Goal: Task Accomplishment & Management: Use online tool/utility

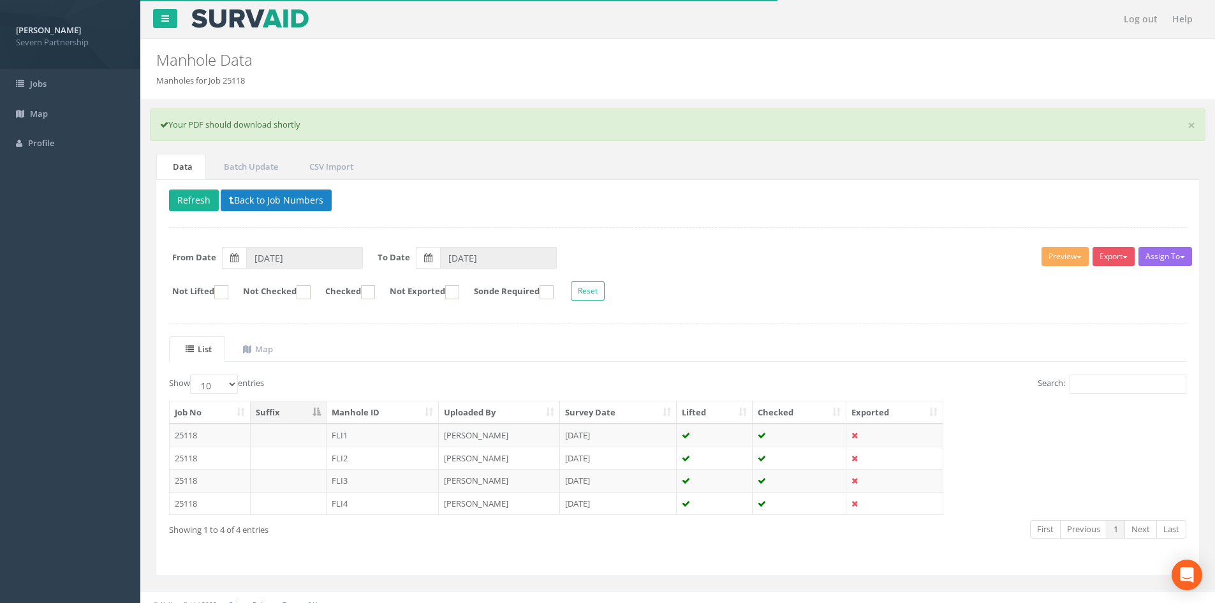
scroll to position [13, 0]
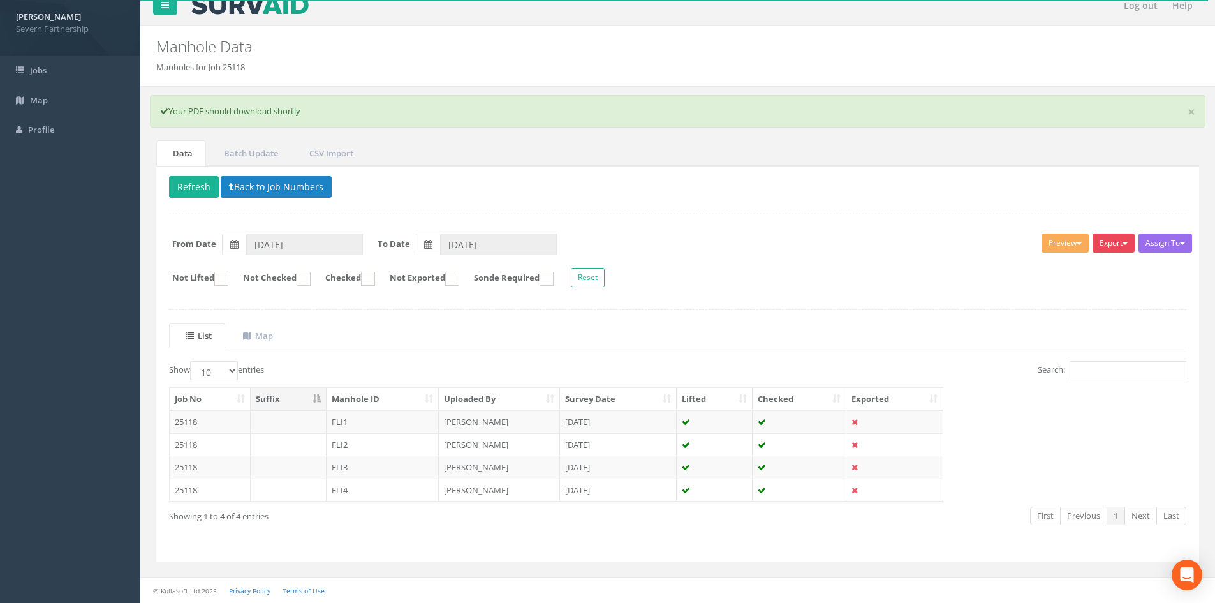
click at [1123, 238] on button "Export" at bounding box center [1114, 242] width 42 height 19
click at [1098, 270] on link "SP Manhole" at bounding box center [1082, 270] width 108 height 20
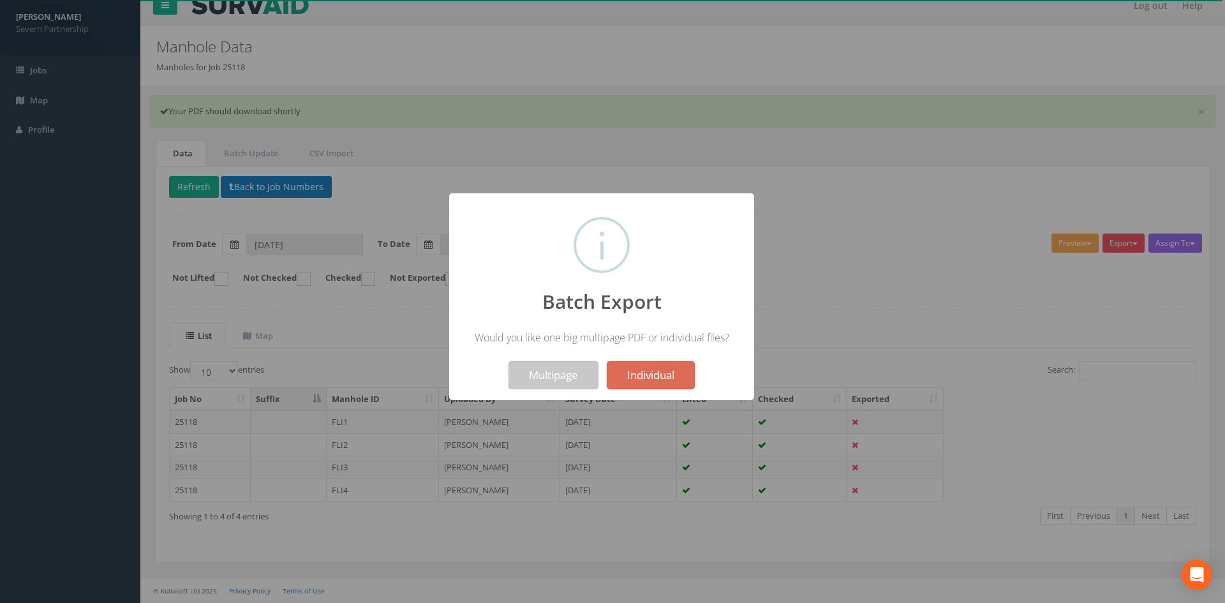
click at [561, 363] on button "Multipage" at bounding box center [553, 375] width 90 height 28
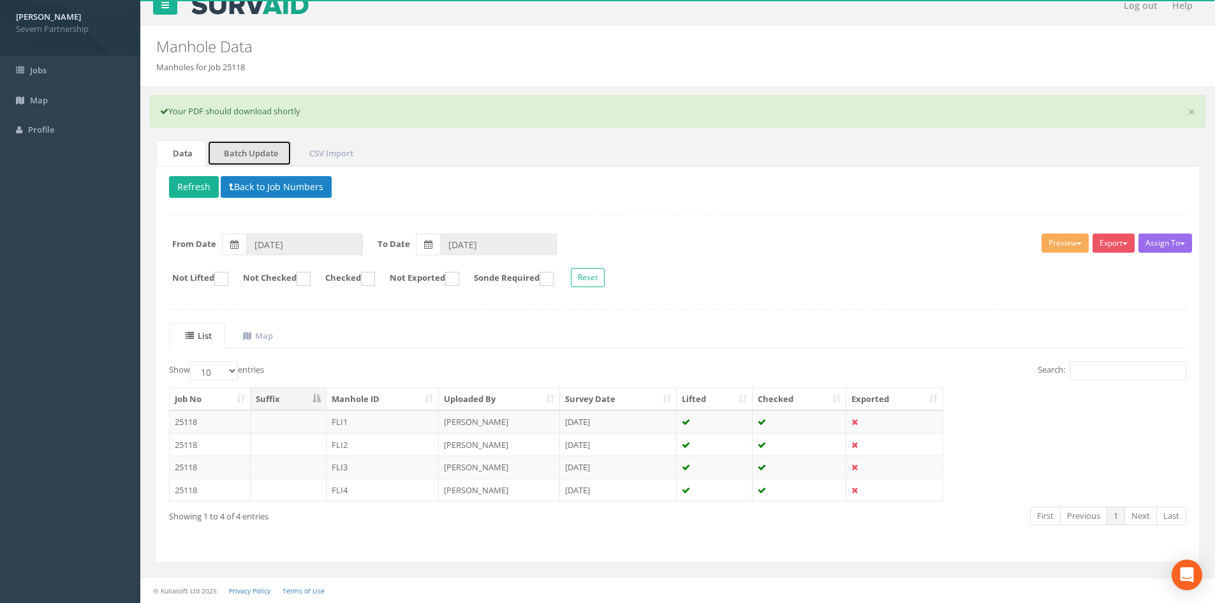
click at [260, 151] on link "Batch Update" at bounding box center [249, 153] width 84 height 26
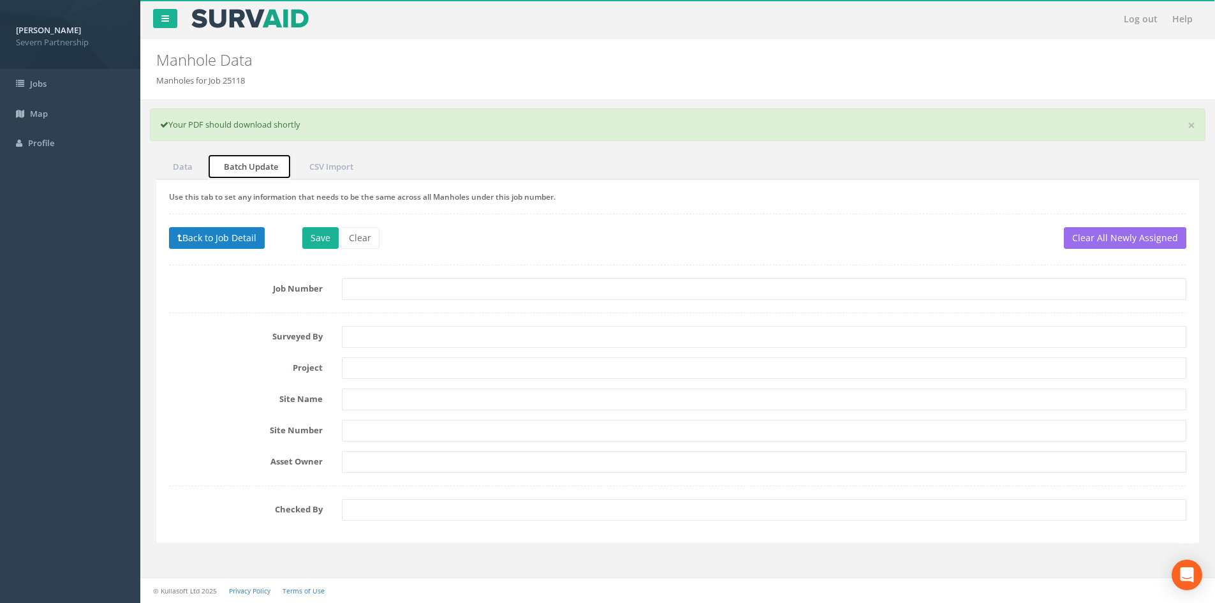
scroll to position [0, 0]
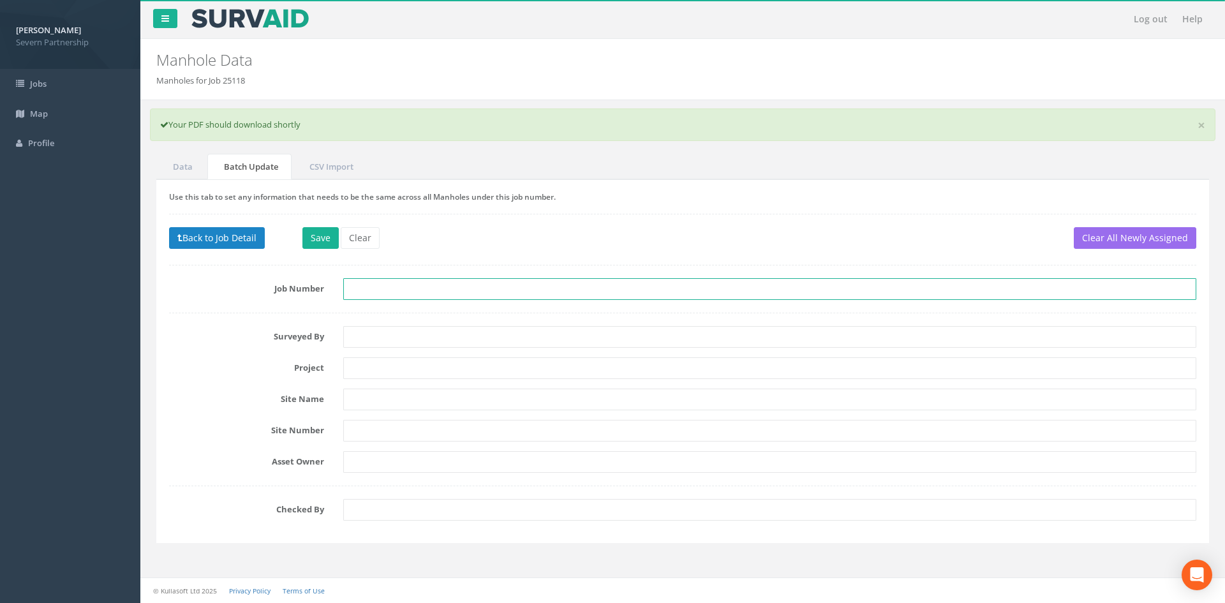
click at [368, 284] on input "text" at bounding box center [769, 289] width 853 height 22
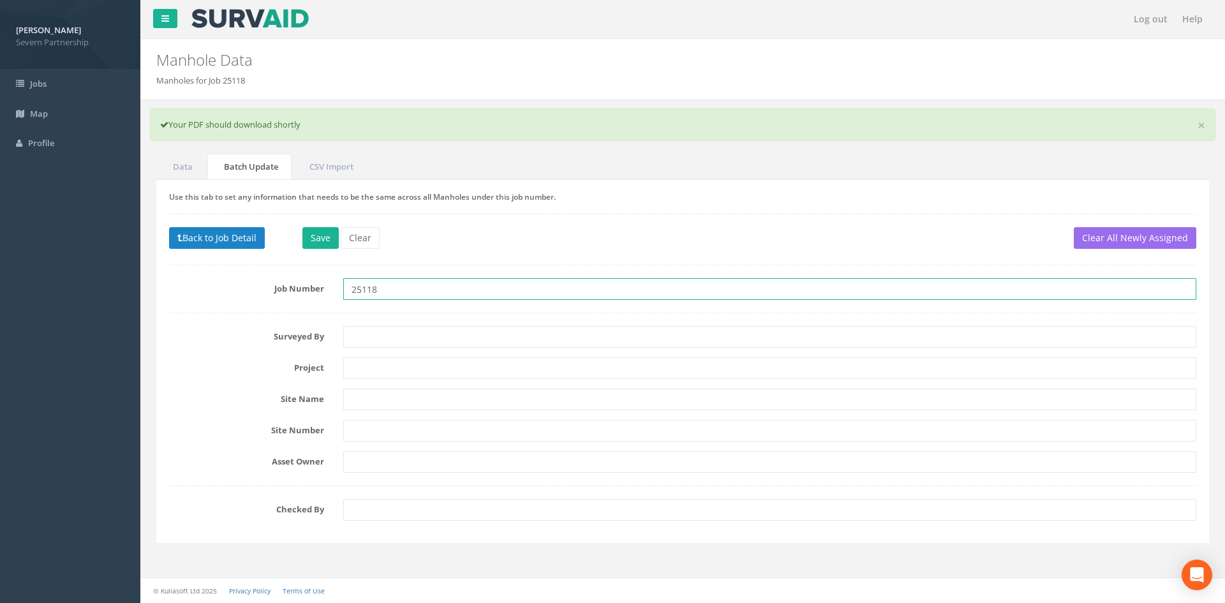
type input "25118"
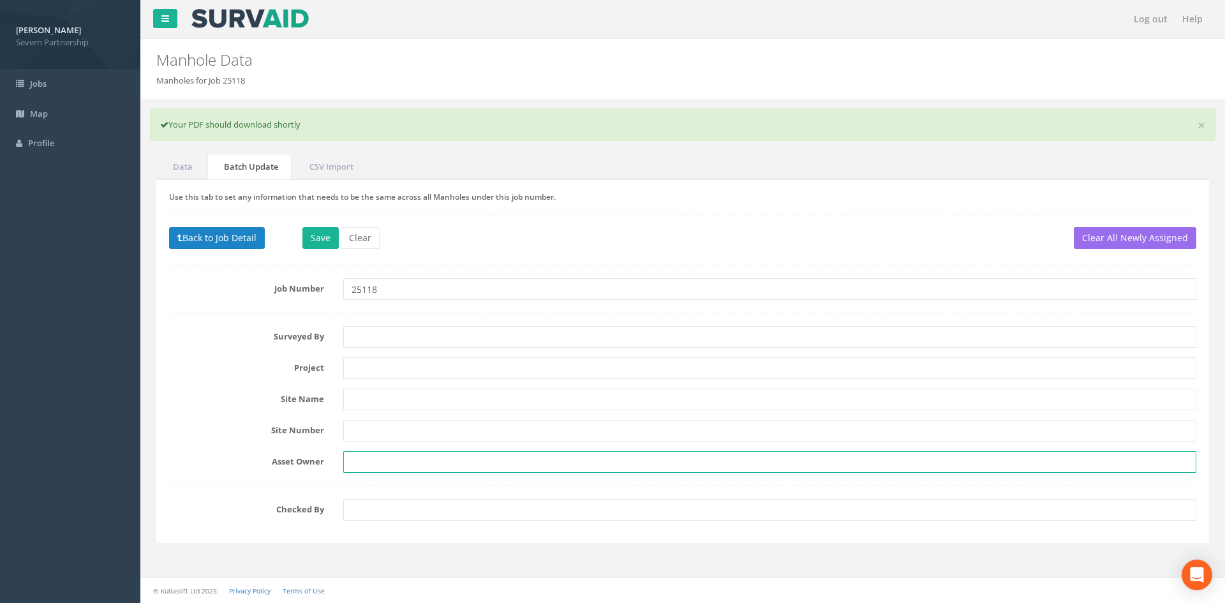
click at [361, 463] on input "text" at bounding box center [769, 462] width 853 height 22
type input "FLI Water"
click at [393, 402] on input "text" at bounding box center [769, 399] width 853 height 22
type input "Market [PERSON_NAME] STW"
click at [315, 238] on button "Save" at bounding box center [320, 238] width 36 height 22
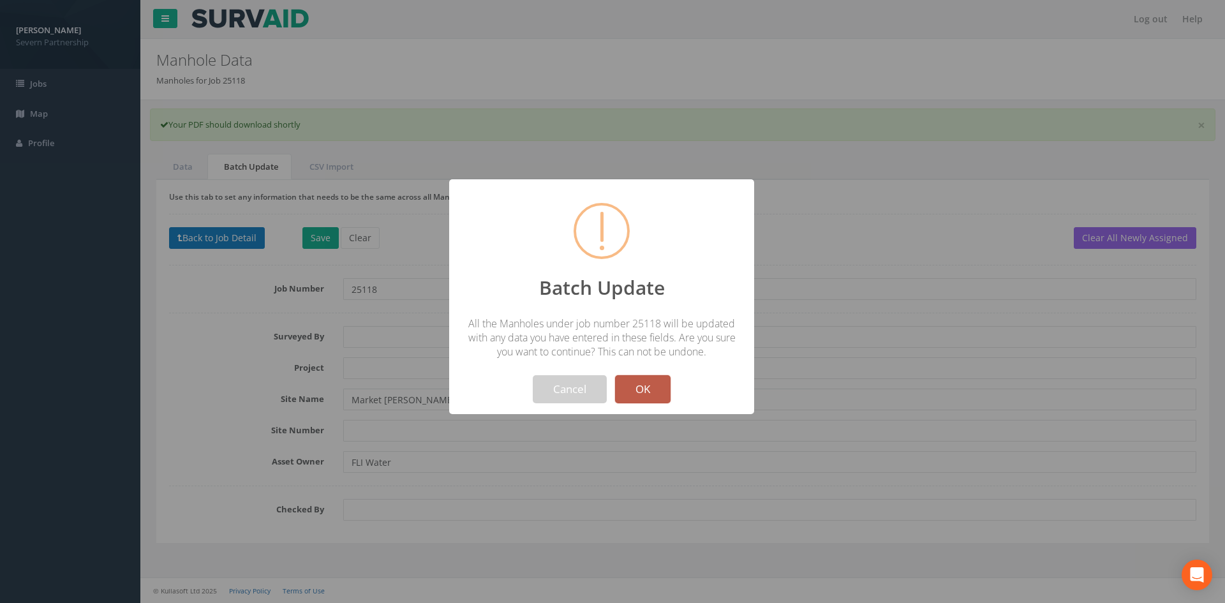
click at [656, 391] on button "OK" at bounding box center [642, 389] width 55 height 28
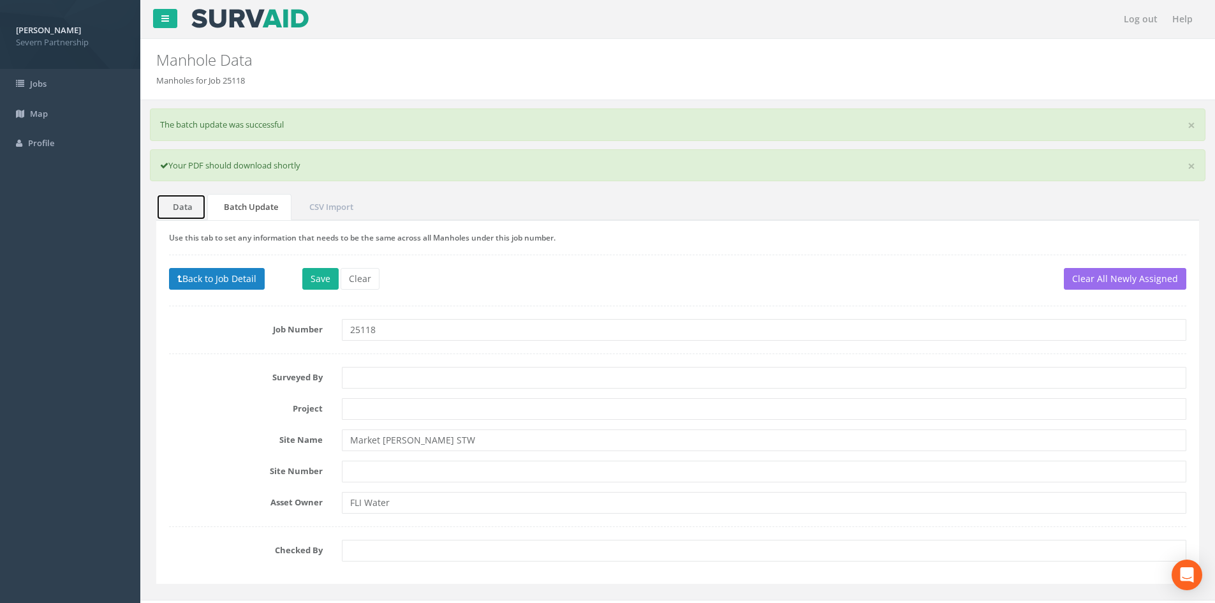
click at [194, 210] on link "Data" at bounding box center [181, 207] width 50 height 26
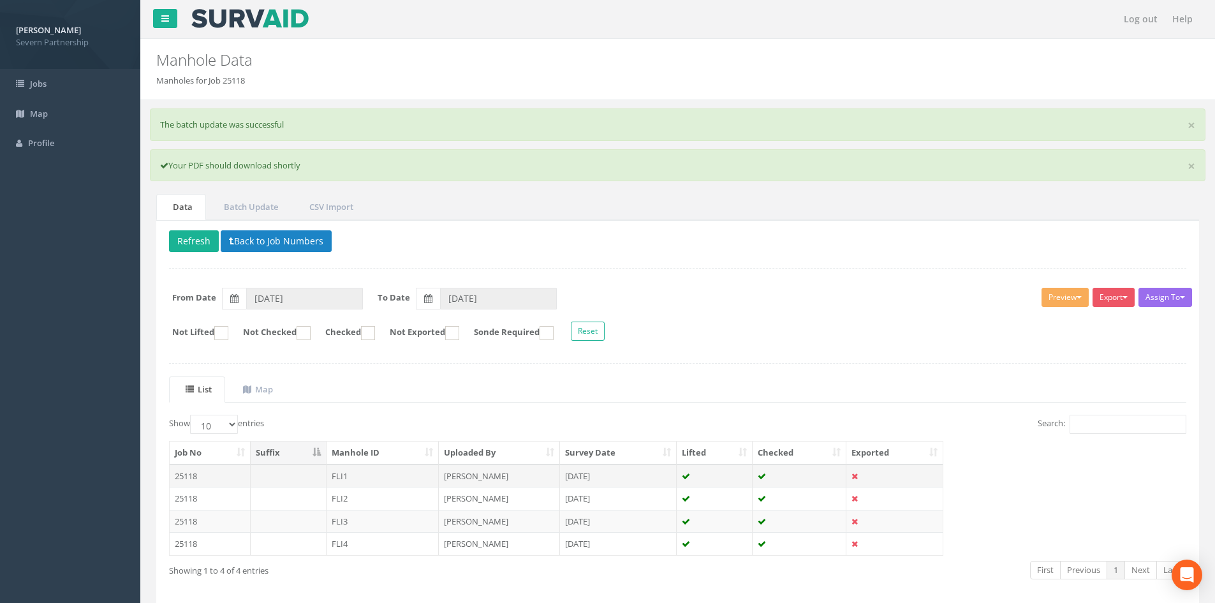
click at [527, 478] on td "[PERSON_NAME]" at bounding box center [499, 475] width 121 height 23
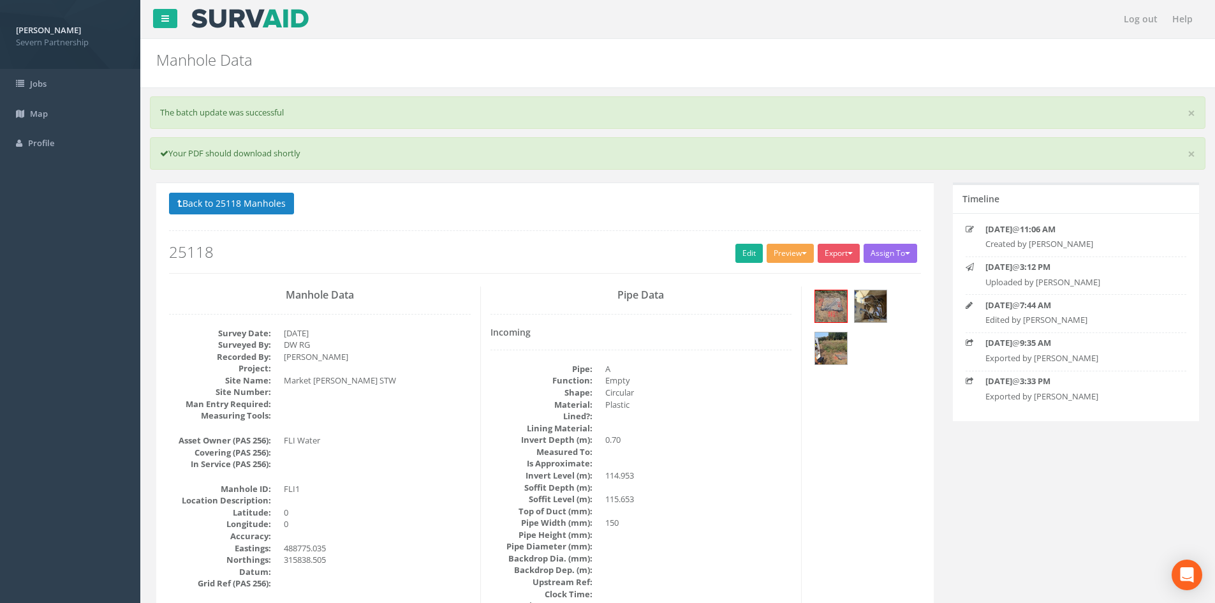
click at [809, 254] on button "Preview" at bounding box center [790, 253] width 47 height 19
click at [773, 284] on link "SP Manhole" at bounding box center [766, 280] width 97 height 20
click at [790, 253] on button "Preview" at bounding box center [790, 253] width 47 height 19
click at [772, 279] on link "SP Manhole" at bounding box center [766, 280] width 97 height 20
click at [228, 202] on button "Back to 25118 Manholes" at bounding box center [231, 204] width 125 height 22
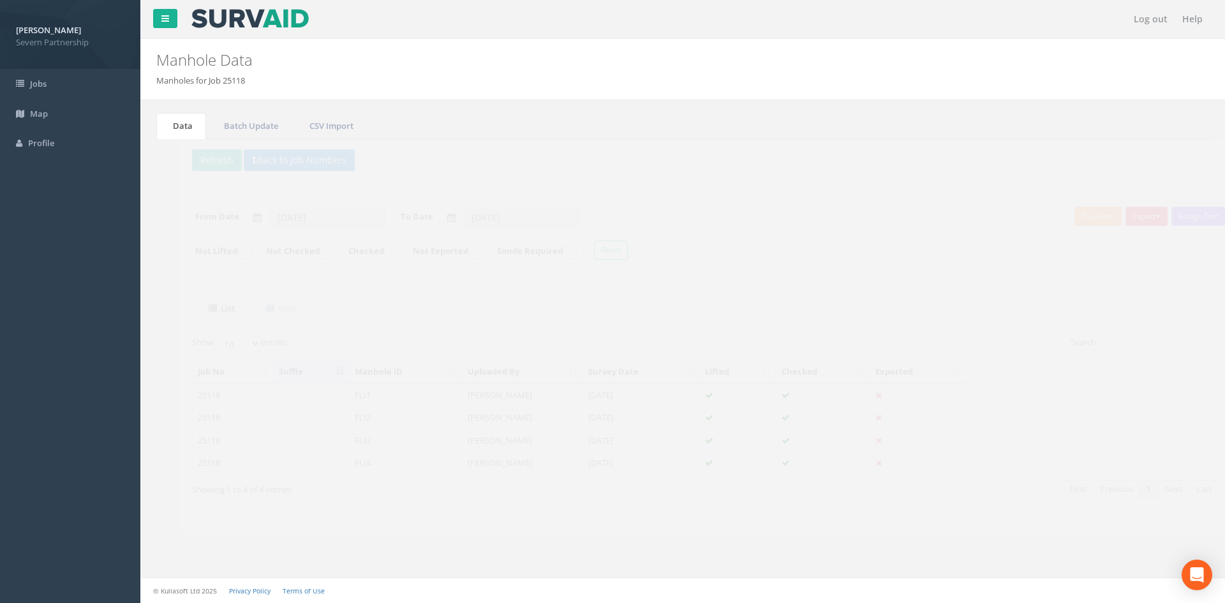
click at [1139, 216] on button "Export" at bounding box center [1123, 216] width 42 height 19
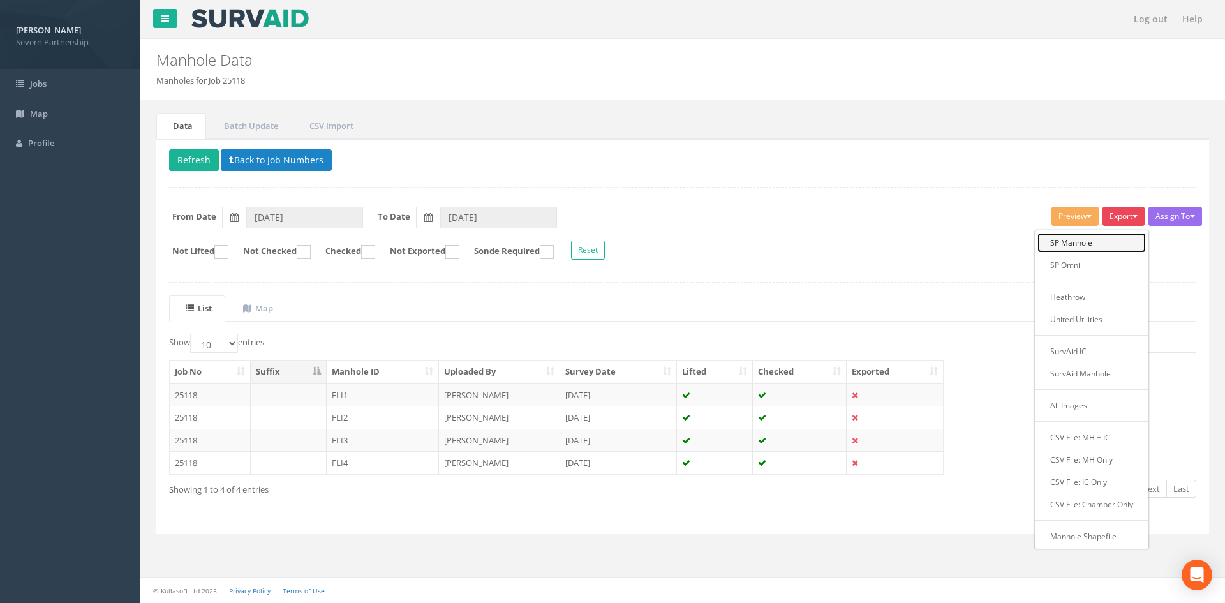
click at [1057, 244] on link "SP Manhole" at bounding box center [1091, 243] width 108 height 20
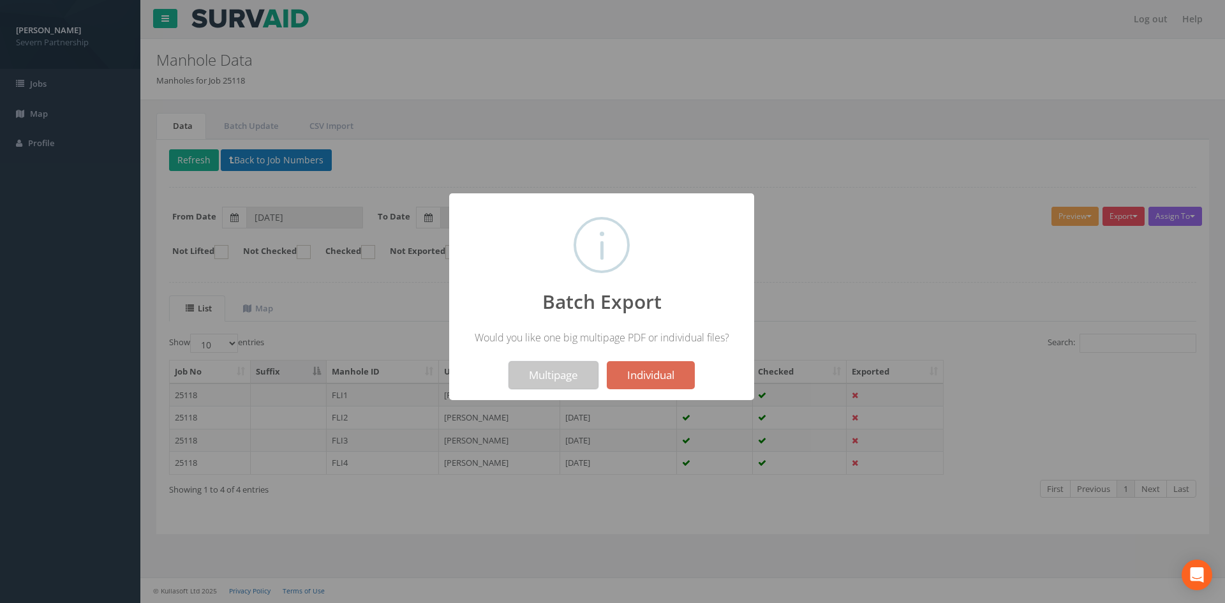
click at [558, 383] on button "Multipage" at bounding box center [553, 375] width 90 height 28
